Goal: Information Seeking & Learning: Learn about a topic

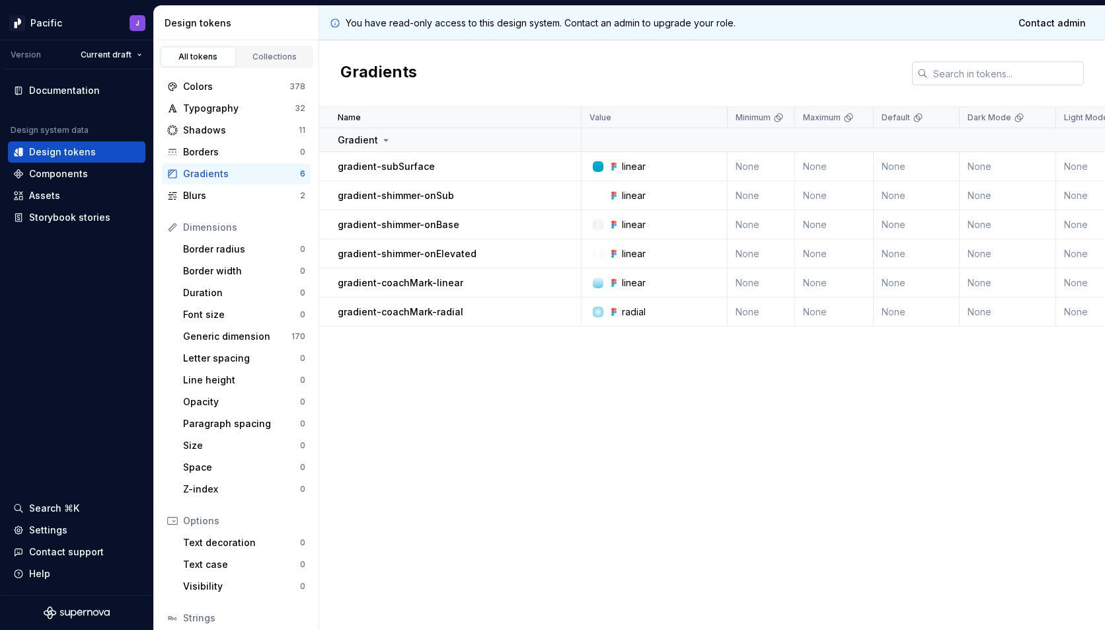
click at [991, 65] on input "text" at bounding box center [1006, 73] width 156 height 24
click at [42, 174] on div "Components" at bounding box center [58, 173] width 59 height 13
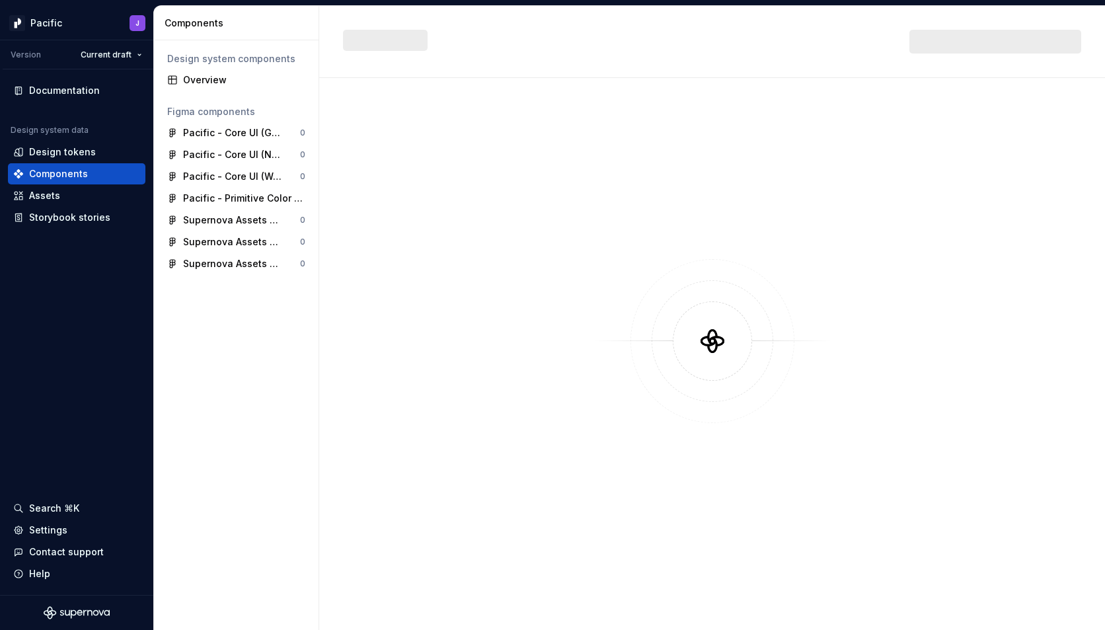
click at [1039, 43] on div at bounding box center [996, 42] width 172 height 24
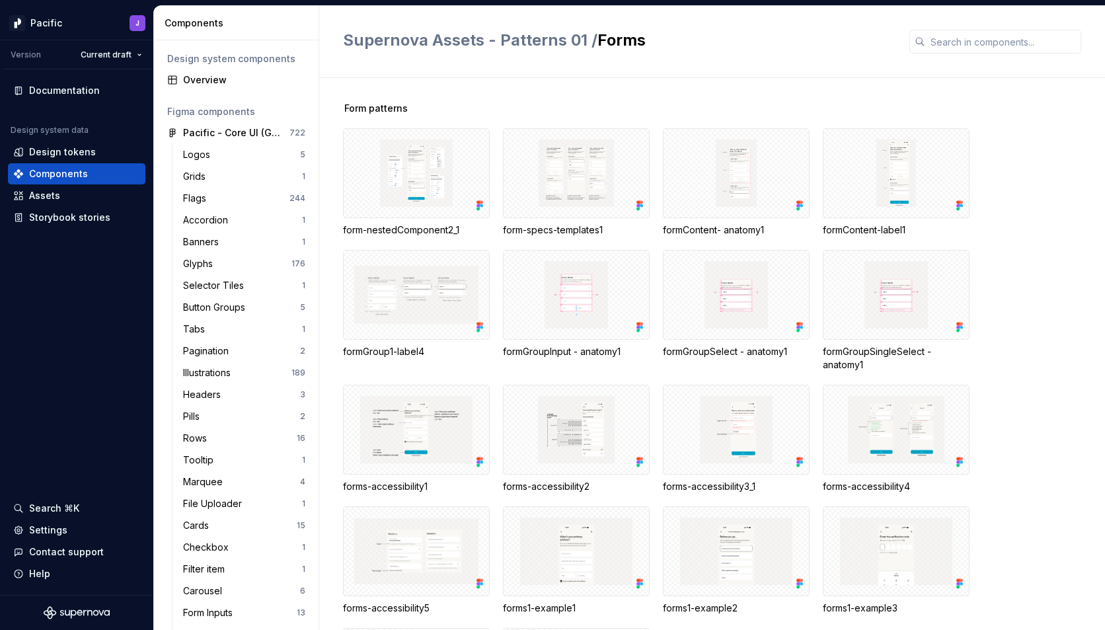
click at [1039, 43] on input "text" at bounding box center [1003, 42] width 156 height 24
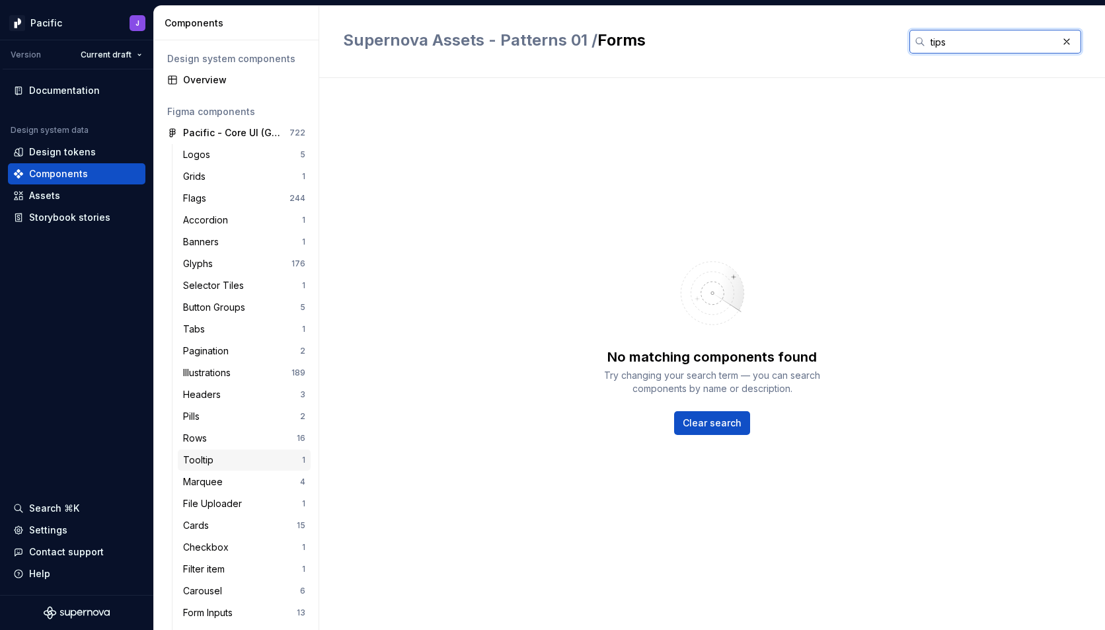
type input "tips"
click at [206, 449] on div "Tooltip 1" at bounding box center [244, 459] width 133 height 21
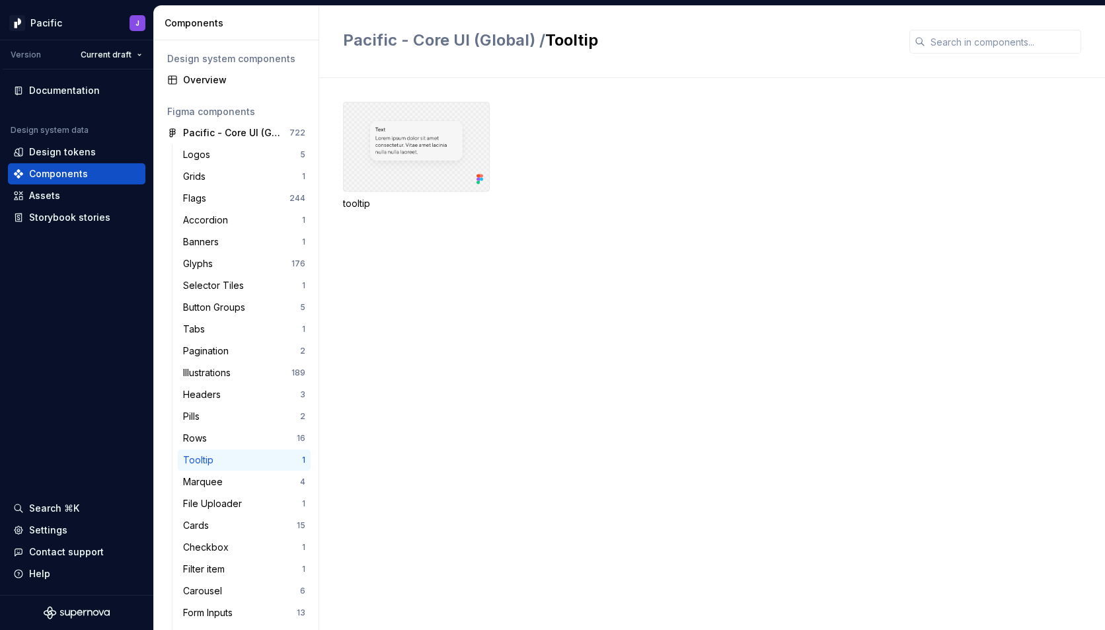
click at [397, 180] on div at bounding box center [416, 147] width 147 height 90
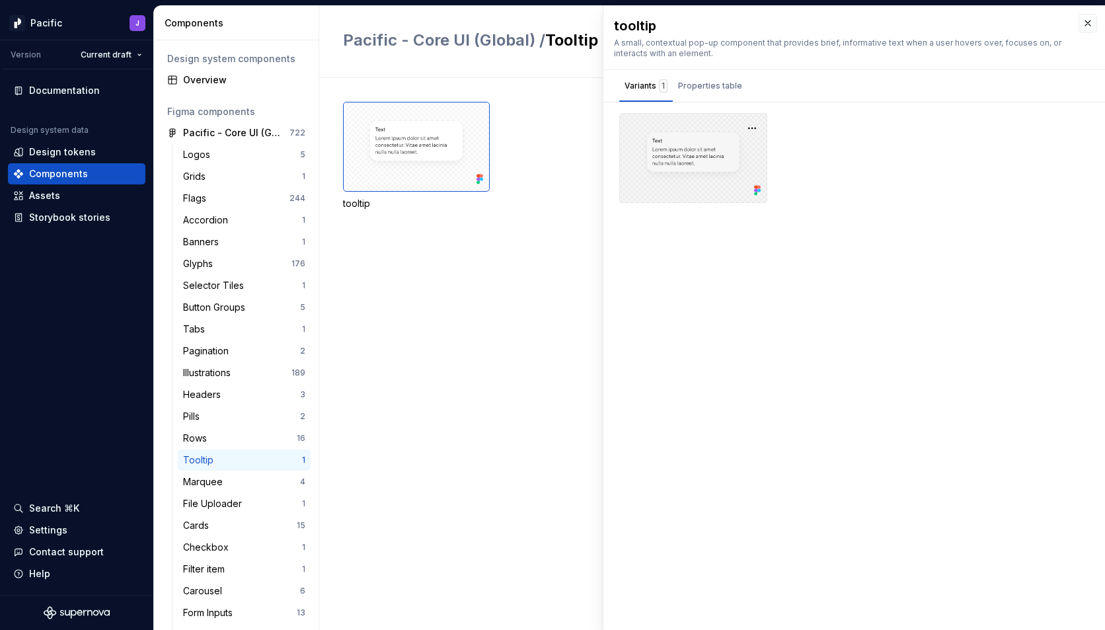
click at [683, 157] on div at bounding box center [693, 158] width 148 height 90
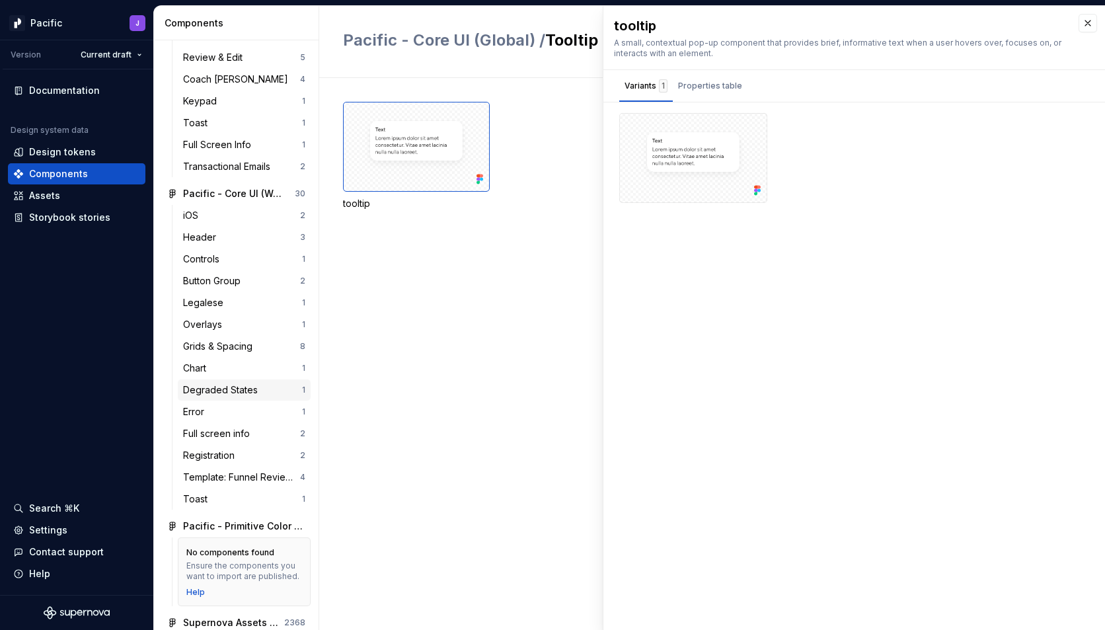
scroll to position [1287, 0]
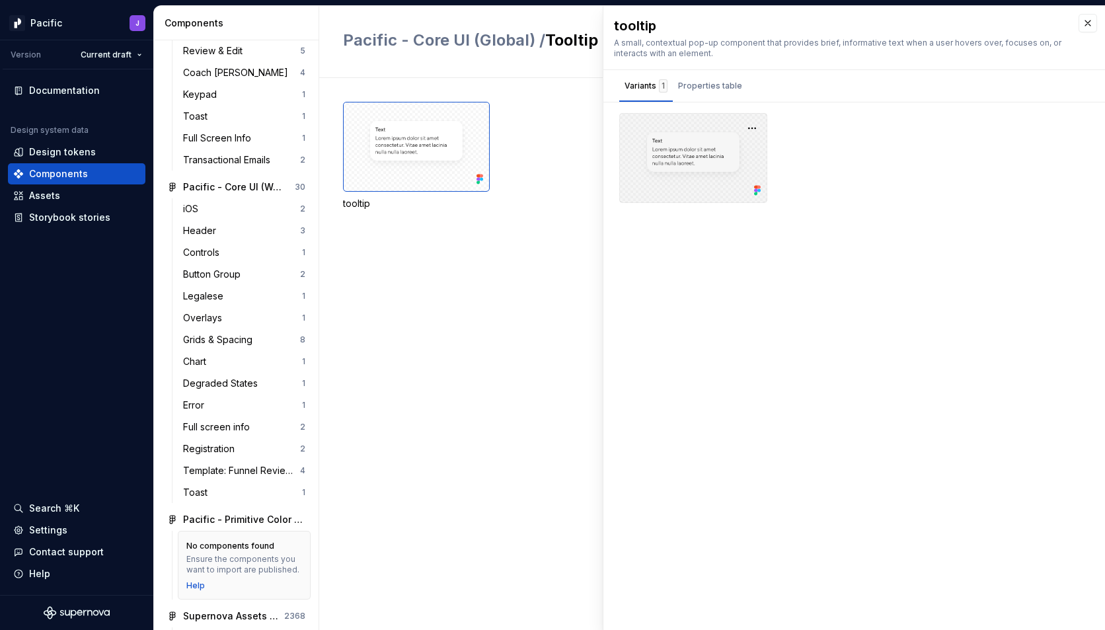
click at [672, 150] on div at bounding box center [693, 158] width 148 height 90
drag, startPoint x: 750, startPoint y: 126, endPoint x: 754, endPoint y: 139, distance: 13.6
click at [750, 126] on button "button" at bounding box center [752, 128] width 19 height 19
click at [731, 150] on div "Open in [GEOGRAPHIC_DATA]" at bounding box center [710, 167] width 86 height 40
